Goal: Information Seeking & Learning: Check status

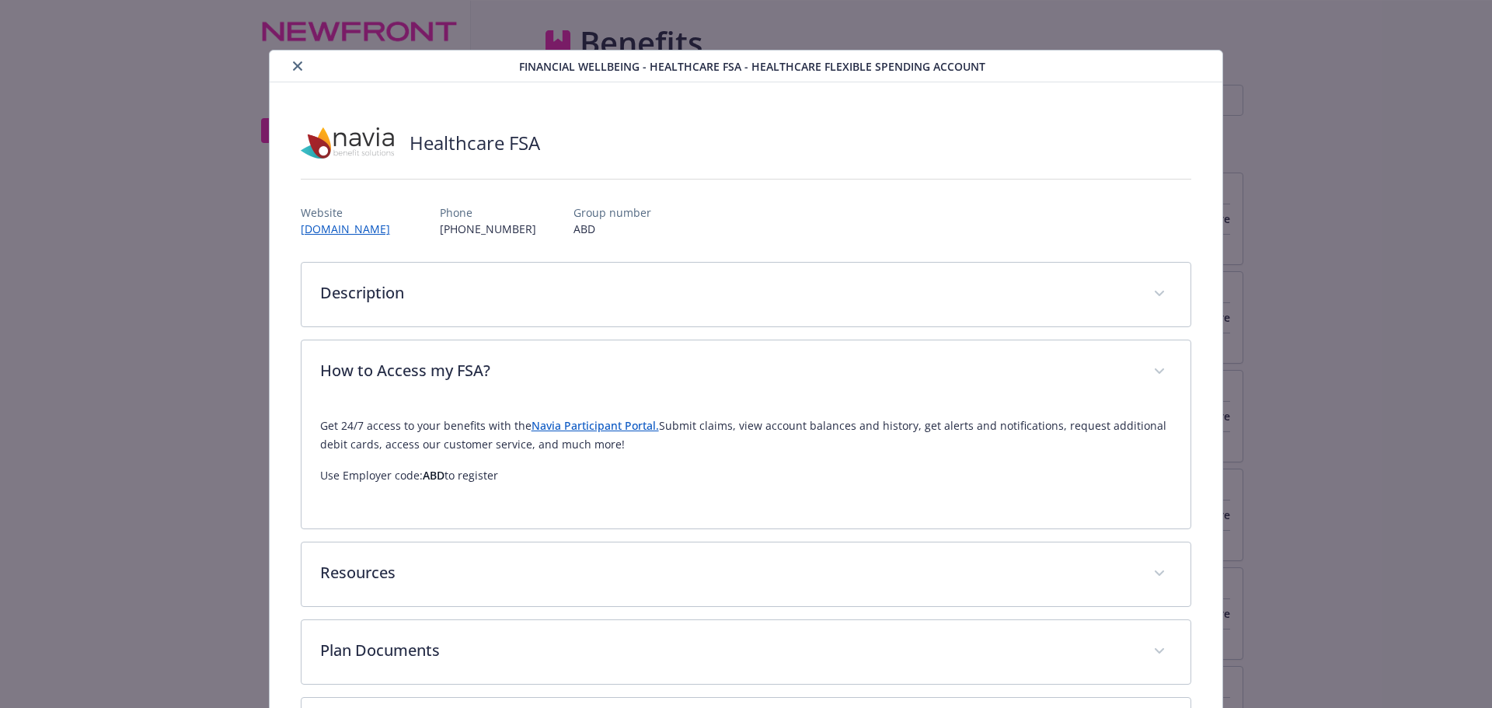
scroll to position [2591, 0]
